Goal: Information Seeking & Learning: Check status

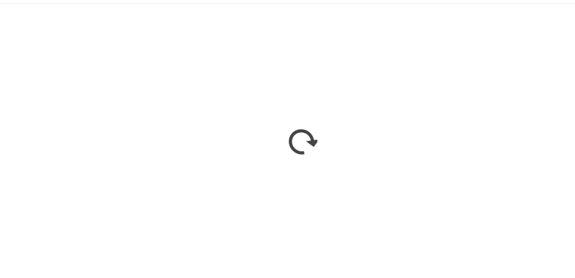
scroll to position [223, 0]
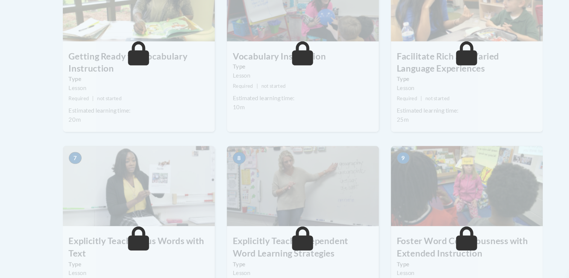
click at [341, 207] on img at bounding box center [284, 174] width 143 height 75
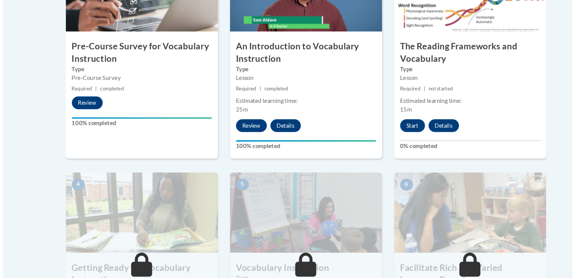
scroll to position [309, 0]
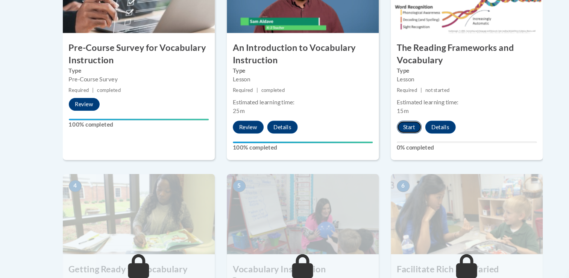
click at [381, 122] on button "Start" at bounding box center [384, 119] width 23 height 12
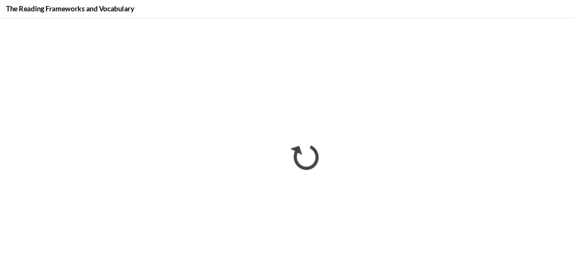
scroll to position [308, 0]
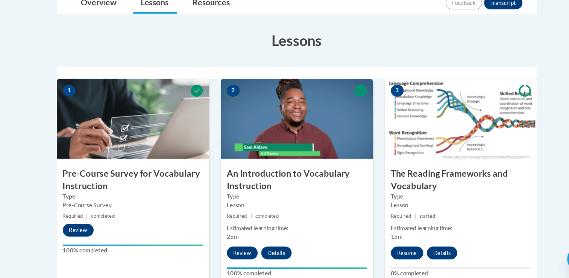
scroll to position [175, 0]
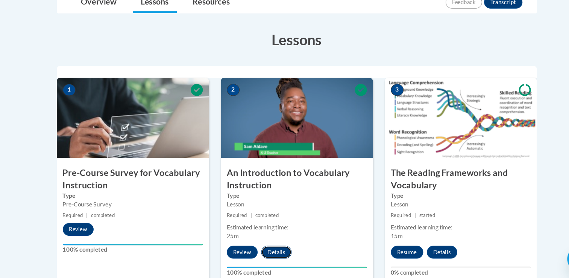
click at [265, 251] on button "Details" at bounding box center [265, 253] width 29 height 12
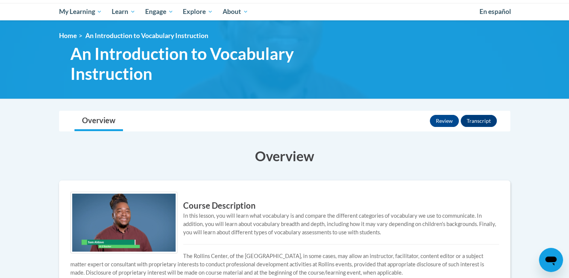
scroll to position [68, 0]
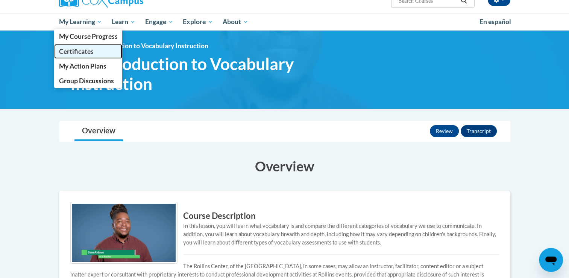
click at [81, 50] on span "Certificates" at bounding box center [76, 51] width 35 height 8
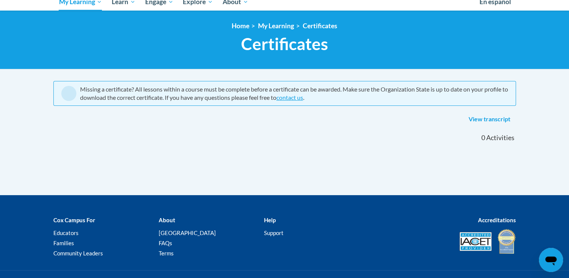
scroll to position [86, 0]
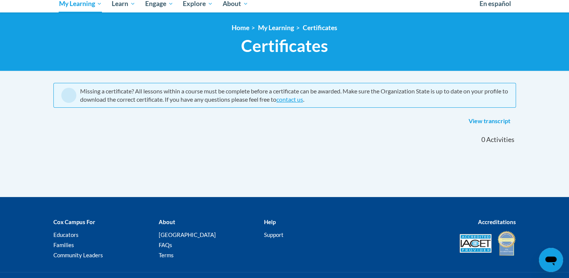
click at [385, 178] on div "Missing a certificate? All lessons within a course must be complete before a ce…" at bounding box center [285, 139] width 474 height 114
click at [484, 122] on link "View transcript" at bounding box center [489, 121] width 53 height 12
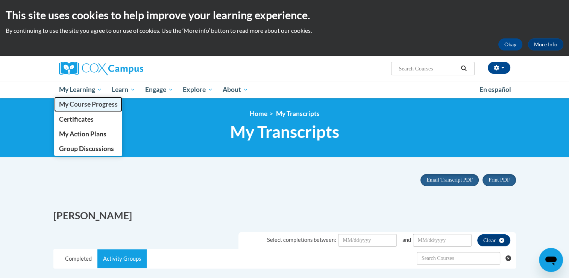
click at [73, 110] on link "My Course Progress" at bounding box center [88, 104] width 68 height 15
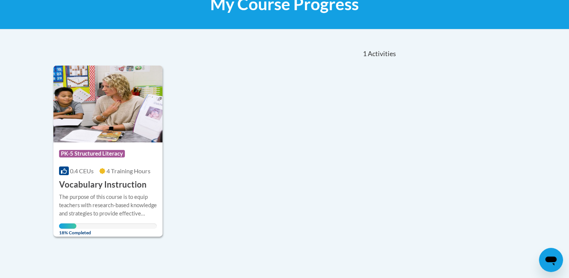
scroll to position [127, 0]
drag, startPoint x: 69, startPoint y: 74, endPoint x: 61, endPoint y: 85, distance: 13.8
click at [69, 74] on img at bounding box center [108, 104] width 110 height 77
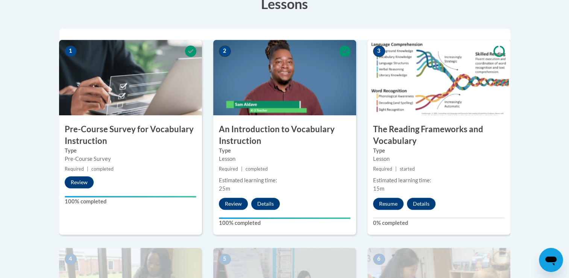
scroll to position [225, 0]
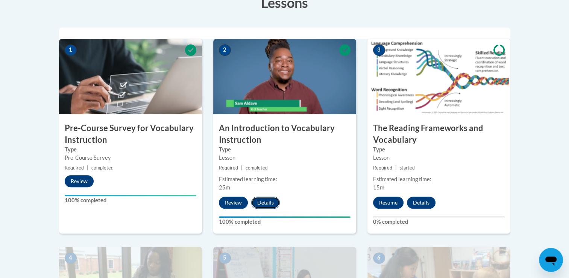
click at [269, 204] on button "Details" at bounding box center [265, 202] width 29 height 12
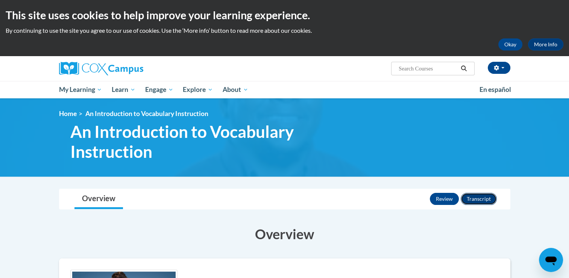
click at [482, 197] on button "Transcript" at bounding box center [479, 199] width 36 height 12
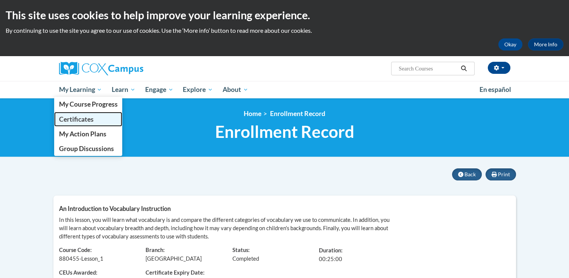
click at [91, 120] on span "Certificates" at bounding box center [76, 119] width 35 height 8
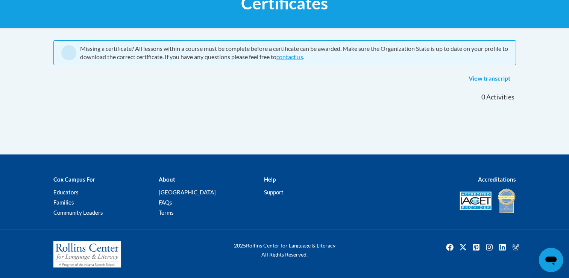
scroll to position [127, 0]
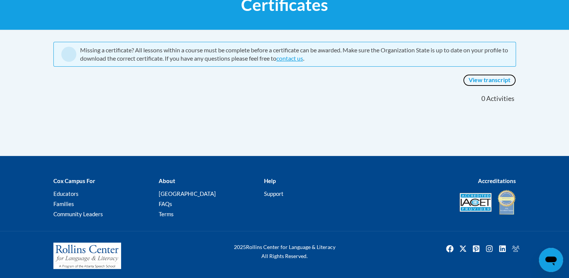
click at [502, 78] on link "View transcript" at bounding box center [489, 80] width 53 height 12
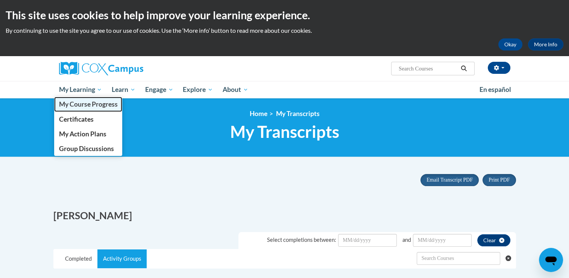
click at [87, 108] on span "My Course Progress" at bounding box center [88, 104] width 59 height 8
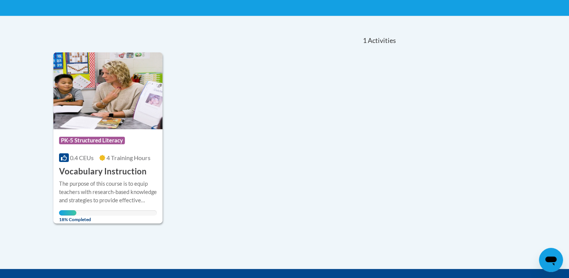
scroll to position [141, 0]
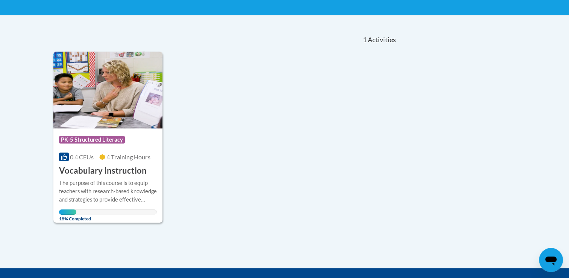
click at [193, 162] on div "Course Category: PK-5 Structured Literacy 0.4 CEUs 4 Training Hours COURSE Voca…" at bounding box center [225, 137] width 344 height 171
click at [123, 99] on img at bounding box center [108, 90] width 110 height 77
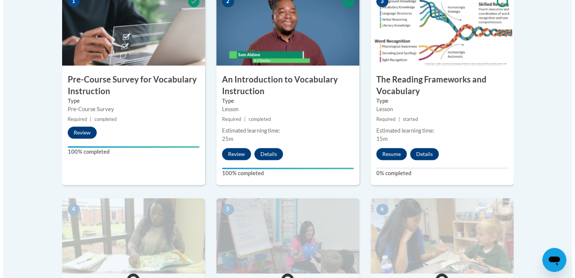
scroll to position [277, 0]
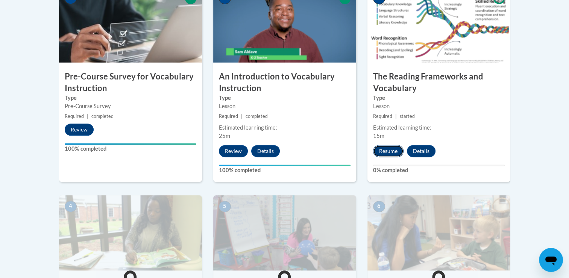
click at [391, 148] on button "Resume" at bounding box center [388, 151] width 30 height 12
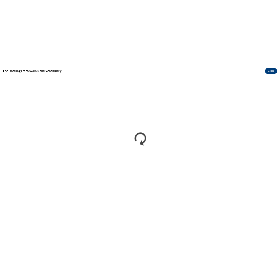
scroll to position [0, 0]
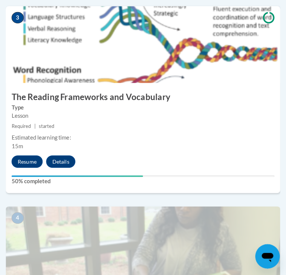
scroll to position [639, 0]
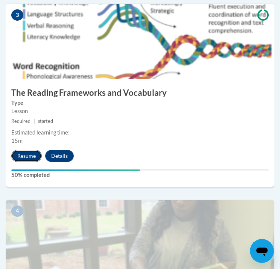
click at [23, 157] on button "Resume" at bounding box center [26, 156] width 30 height 12
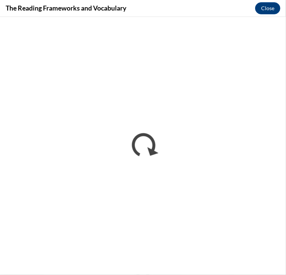
scroll to position [0, 0]
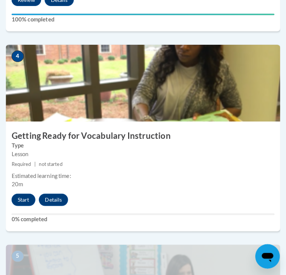
scroll to position [797, 0]
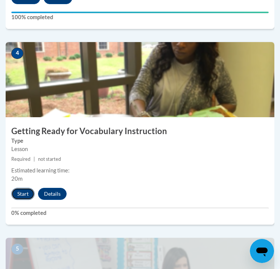
click at [21, 198] on button "Start" at bounding box center [22, 194] width 23 height 12
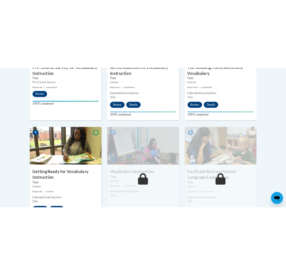
scroll to position [420, 0]
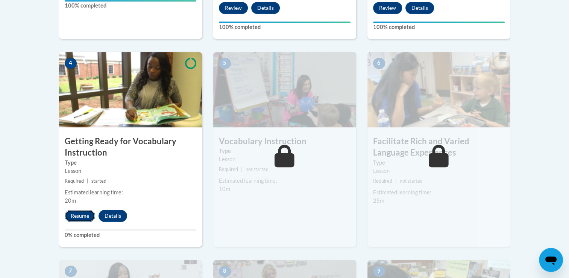
click at [76, 218] on button "Resume" at bounding box center [80, 216] width 30 height 12
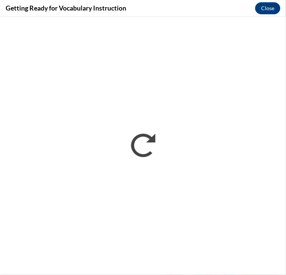
scroll to position [0, 0]
